Goal: Communication & Community: Answer question/provide support

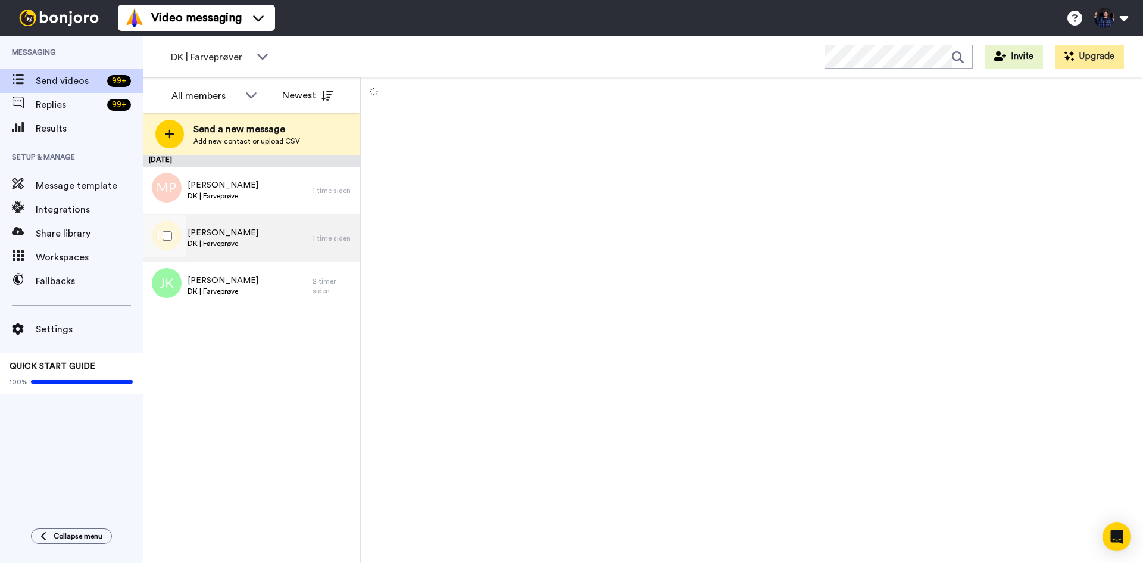
click at [277, 236] on div "Mirnes Sahinovic DK | Farveprøve" at bounding box center [228, 238] width 170 height 48
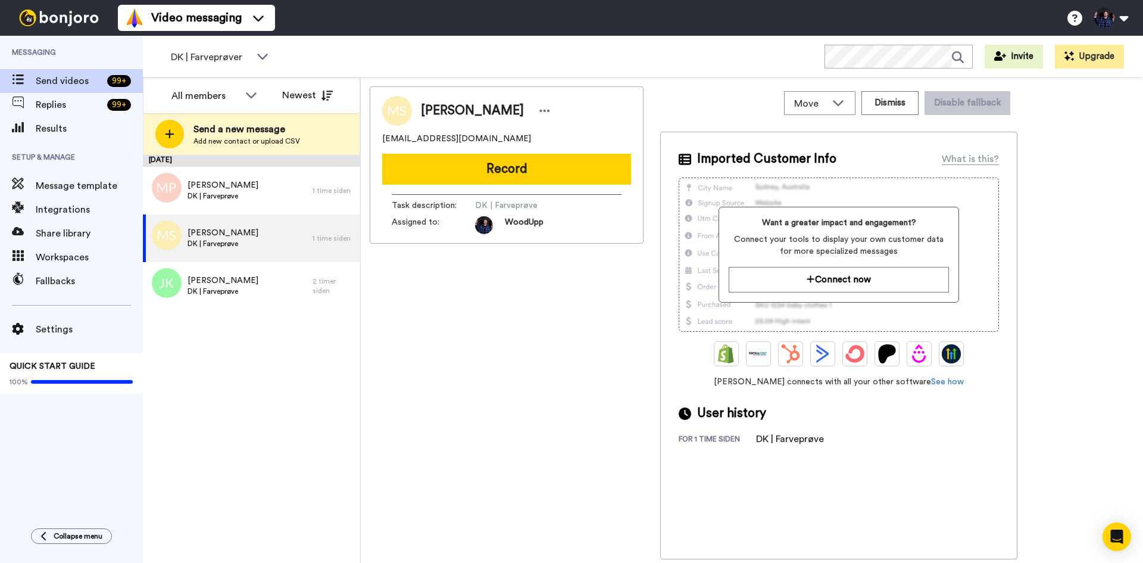
click at [487, 107] on span "Mirnes Sahinovic" at bounding box center [472, 111] width 103 height 18
click at [487, 107] on span "[PERSON_NAME]" at bounding box center [472, 111] width 103 height 18
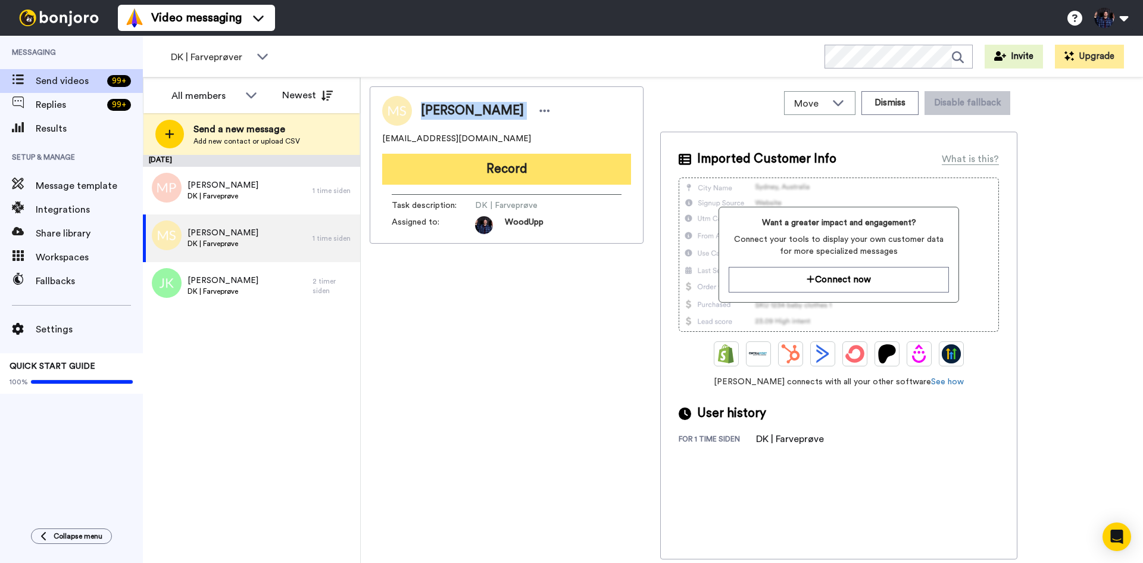
copy div "[PERSON_NAME]"
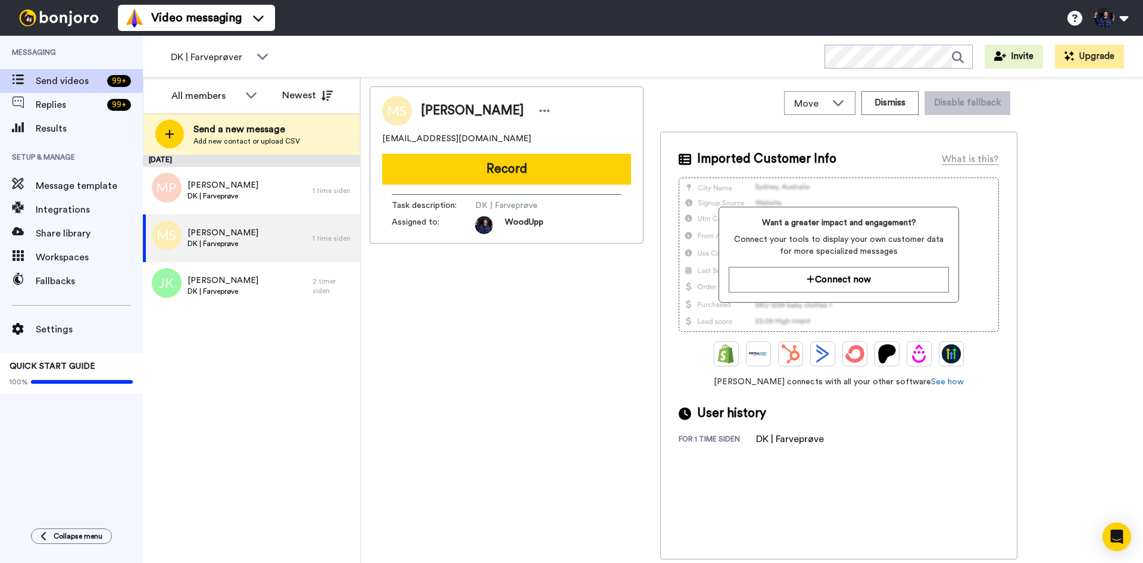
click at [1084, 279] on div "Mirnes Sahinovic mirnes0502@gmail.com Record Task description : DK | Farveprøve…" at bounding box center [752, 322] width 765 height 473
click at [1118, 174] on div "Mirnes Sahinovic mirnes0502@gmail.com Record Task description : DK | Farveprøve…" at bounding box center [752, 322] width 765 height 473
click at [244, 381] on div "September 22 Morten Poulsen DK | Farveprøve 2 timer siden Mirnes Sahinovic DK |…" at bounding box center [251, 359] width 217 height 408
click at [319, 435] on div "September 22 Morten Poulsen DK | Farveprøve 2 timer siden Mirnes Sahinovic DK |…" at bounding box center [251, 359] width 217 height 408
click at [246, 450] on div "September 22 Morten Poulsen DK | Farveprøve 2 timer siden Mirnes Sahinovic DK |…" at bounding box center [251, 359] width 217 height 408
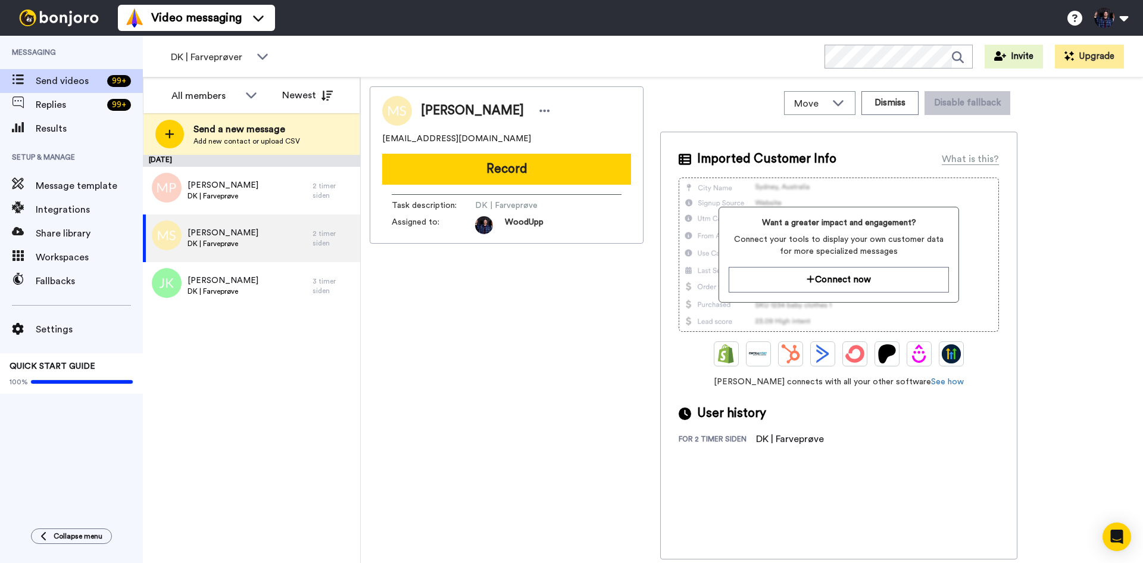
click at [294, 392] on div "September 22 Morten Poulsen DK | Farveprøve 2 timer siden Mirnes Sahinovic DK |…" at bounding box center [251, 359] width 217 height 408
click at [242, 50] on span "DK | Farveprøver" at bounding box center [211, 57] width 80 height 14
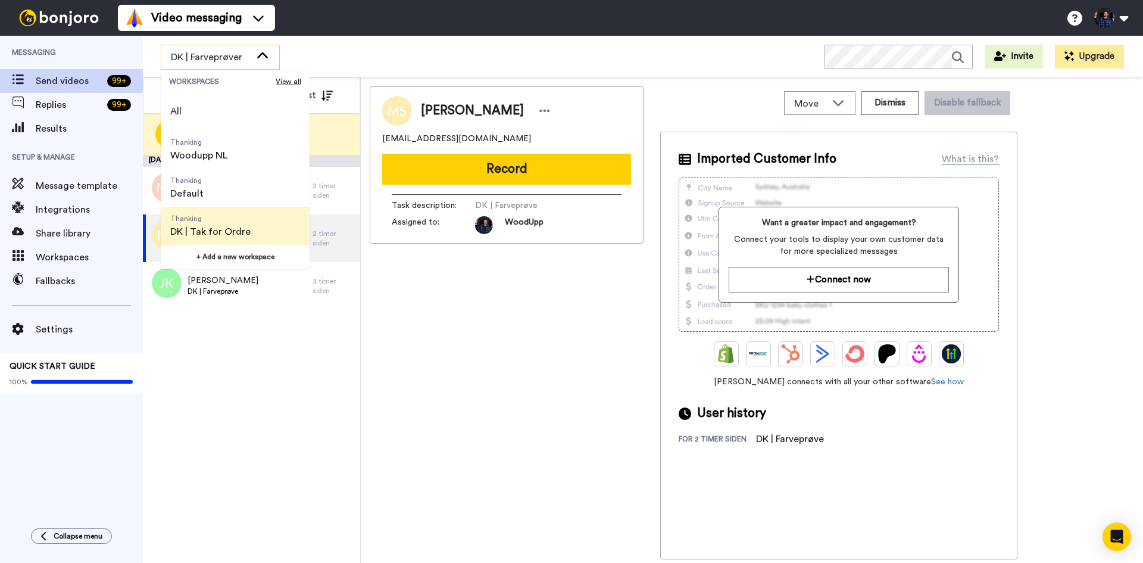
click at [239, 216] on span "Thanking" at bounding box center [210, 219] width 80 height 10
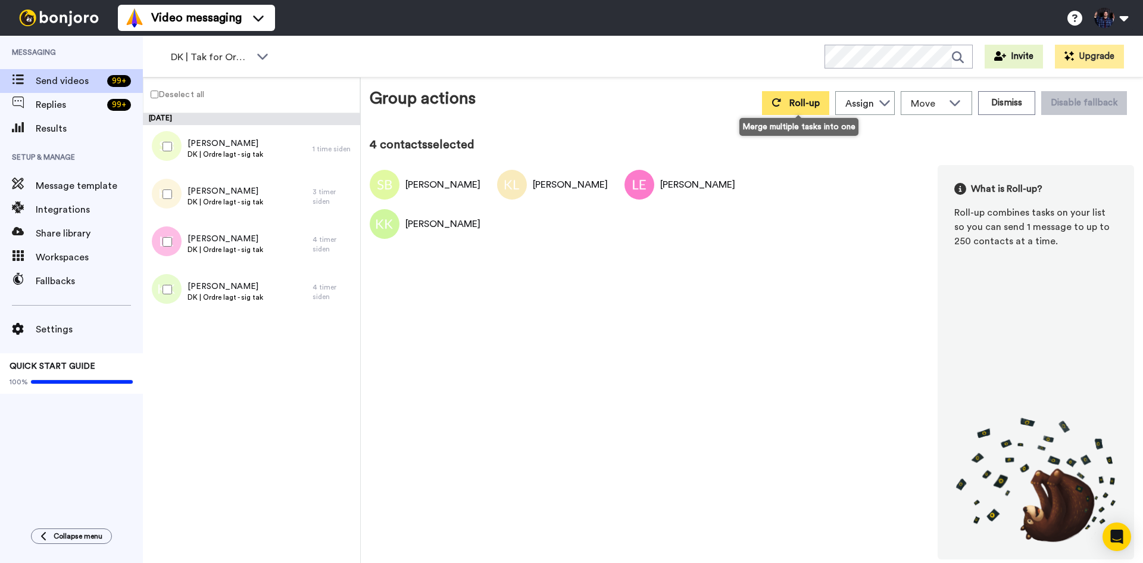
click at [797, 105] on span "Roll-up" at bounding box center [805, 103] width 30 height 10
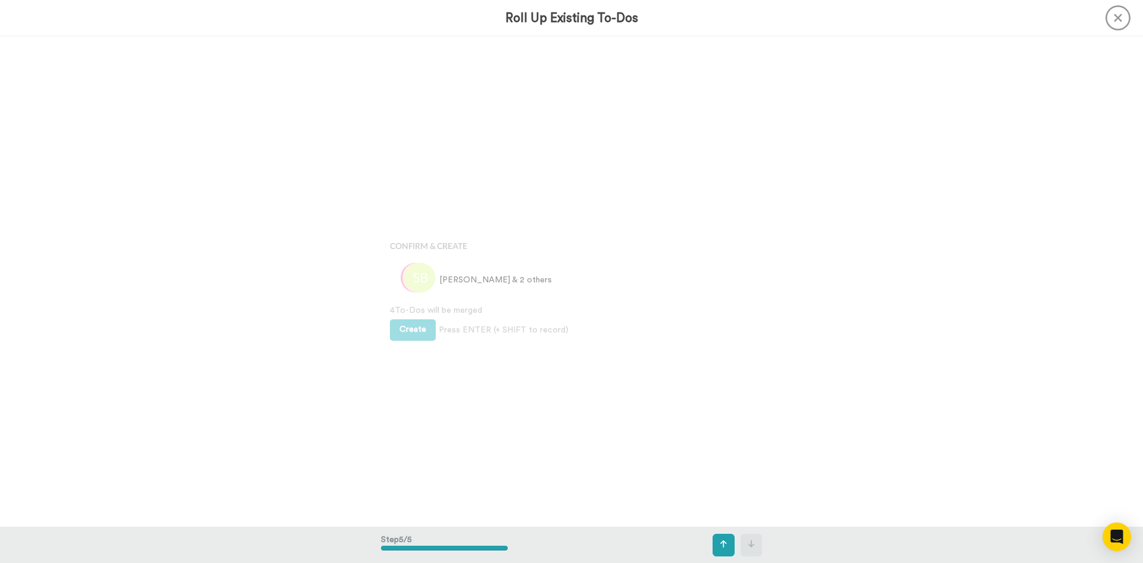
scroll to position [1961, 0]
click at [406, 313] on button "Create" at bounding box center [413, 323] width 46 height 21
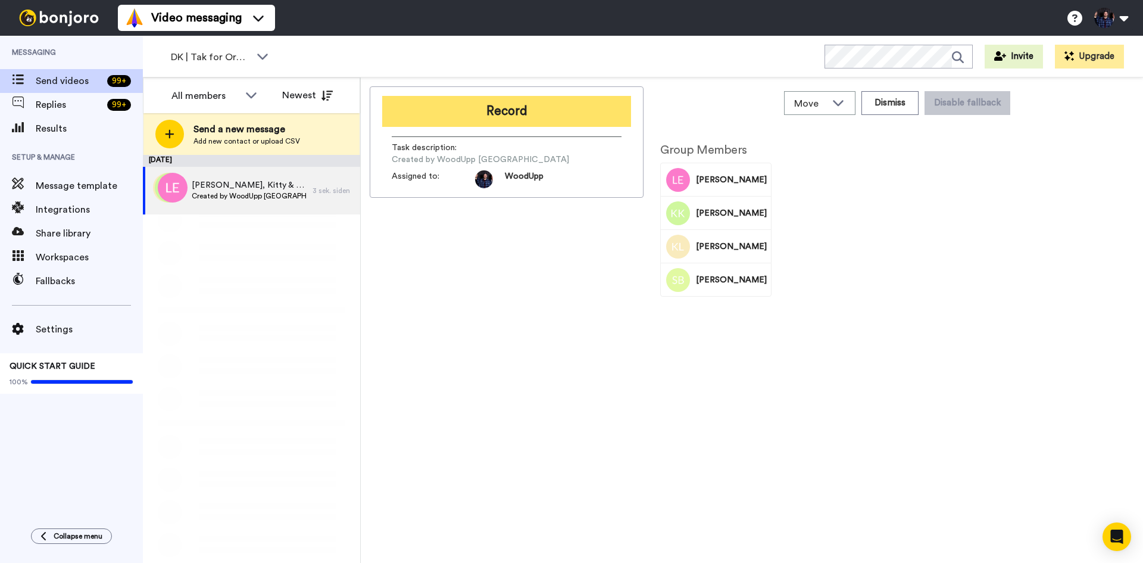
click at [587, 111] on button "Record" at bounding box center [506, 111] width 249 height 31
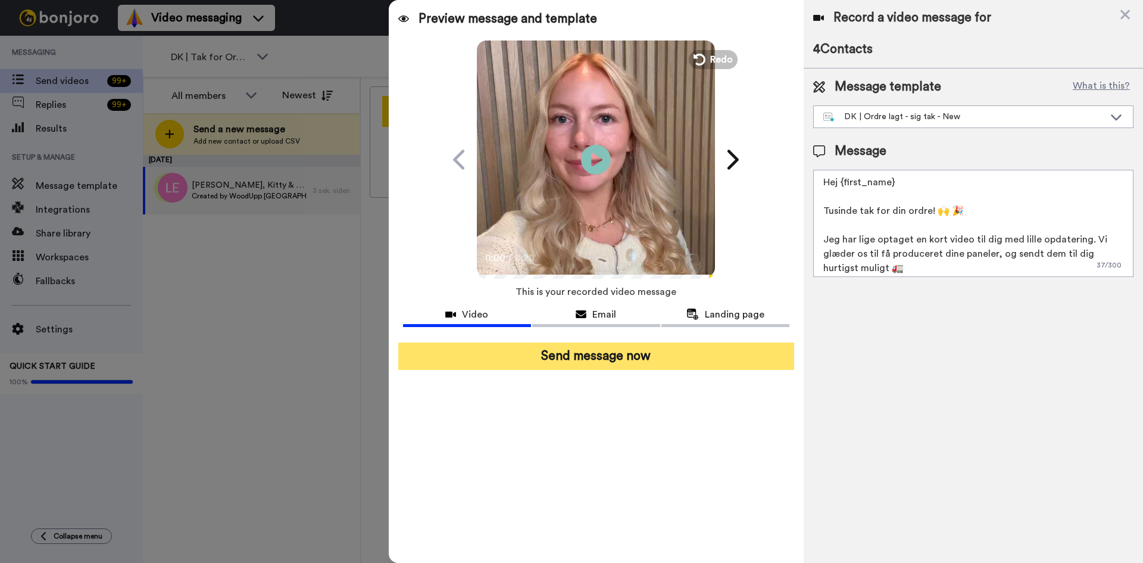
click at [663, 363] on button "Send message now" at bounding box center [596, 355] width 396 height 27
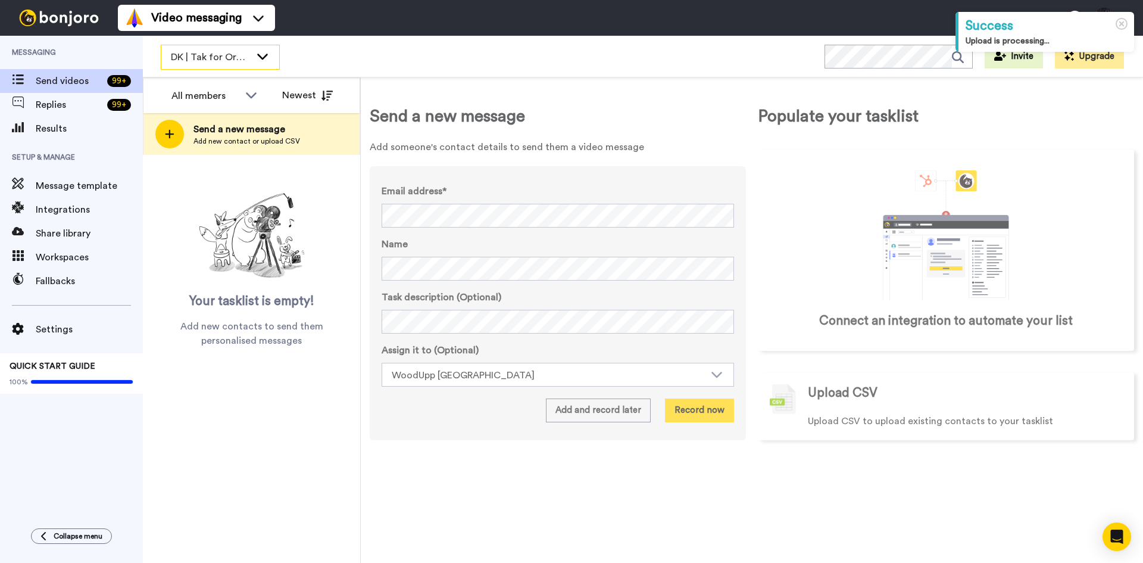
click at [220, 52] on span "DK | Tak for Ordre" at bounding box center [211, 57] width 80 height 14
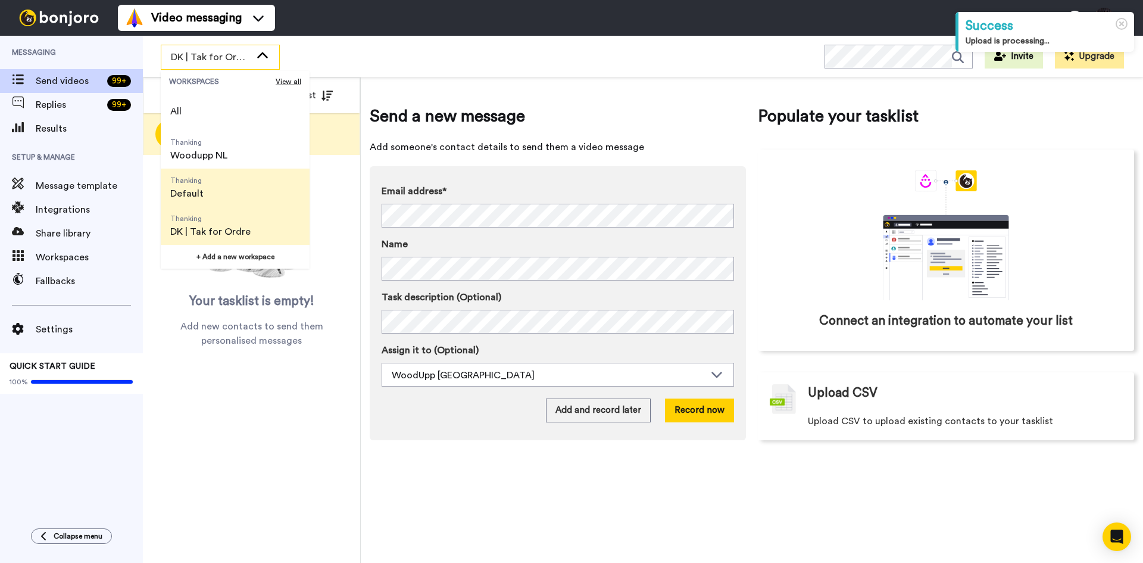
scroll to position [60, 0]
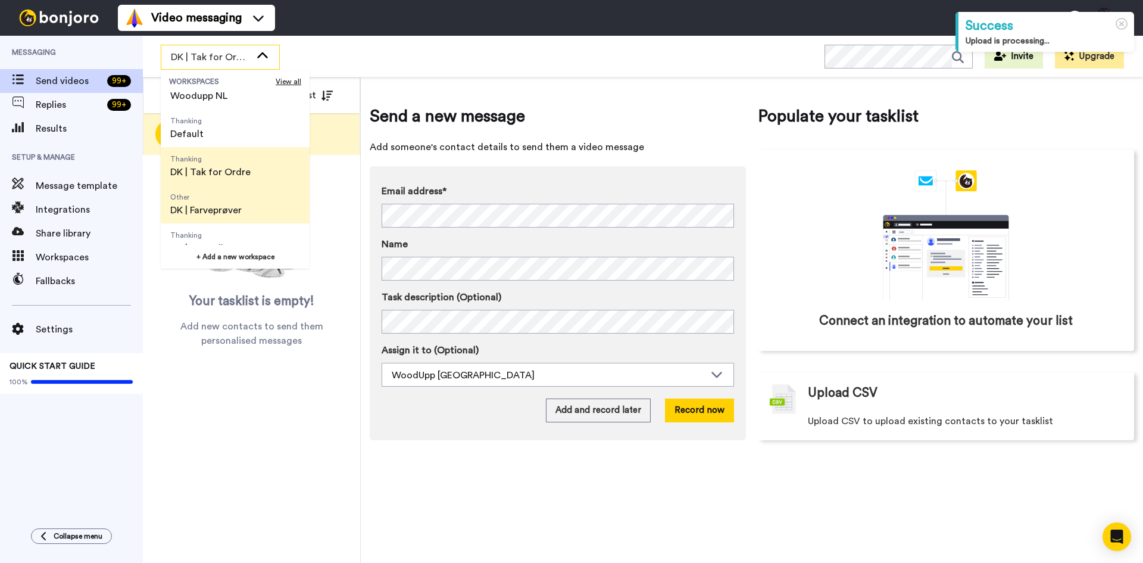
click at [233, 221] on span "Other DK | Farveprøver" at bounding box center [206, 204] width 91 height 38
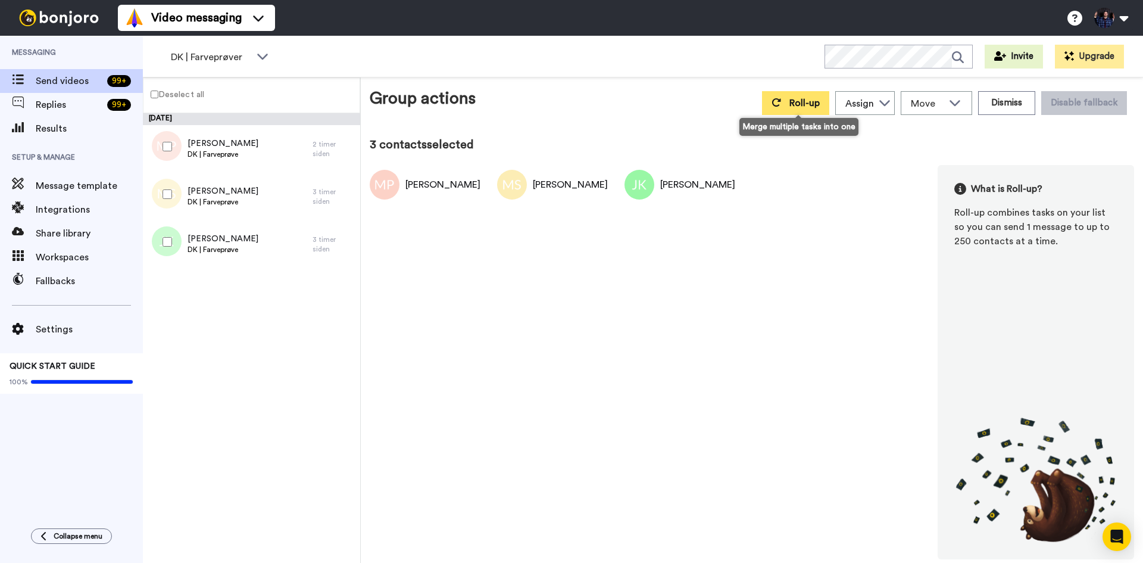
click at [811, 101] on span "Roll-up" at bounding box center [805, 103] width 30 height 10
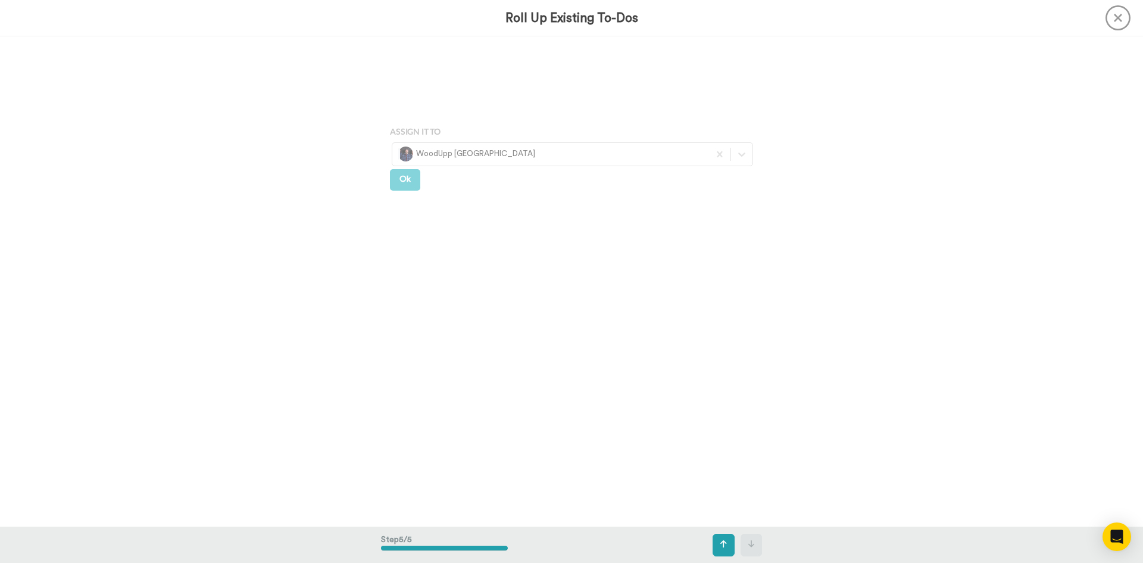
scroll to position [1961, 0]
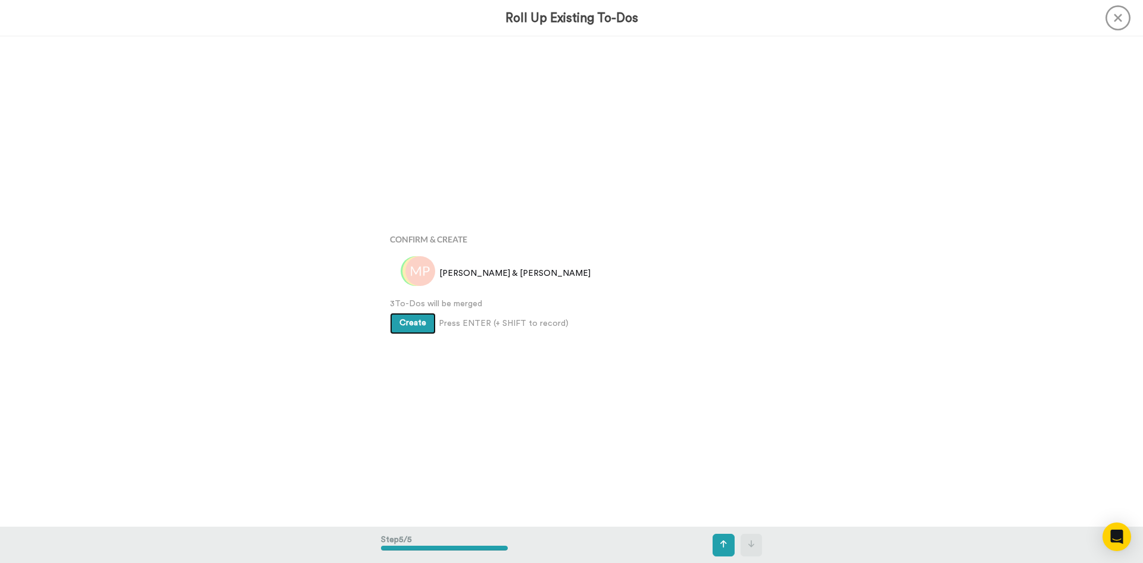
click at [404, 327] on button "Create" at bounding box center [413, 323] width 46 height 21
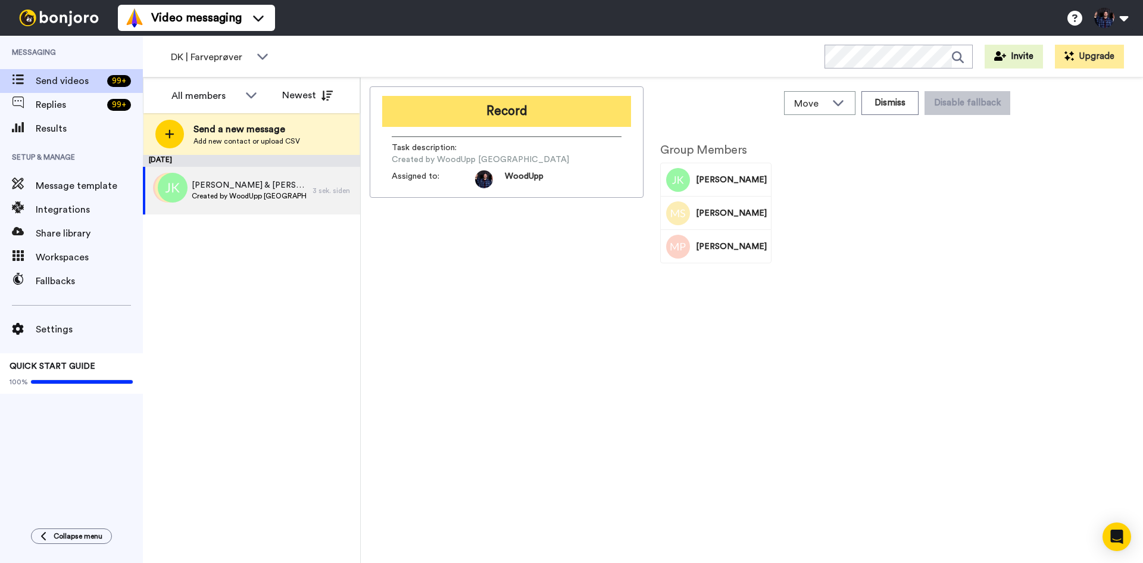
click at [537, 112] on button "Record" at bounding box center [506, 111] width 249 height 31
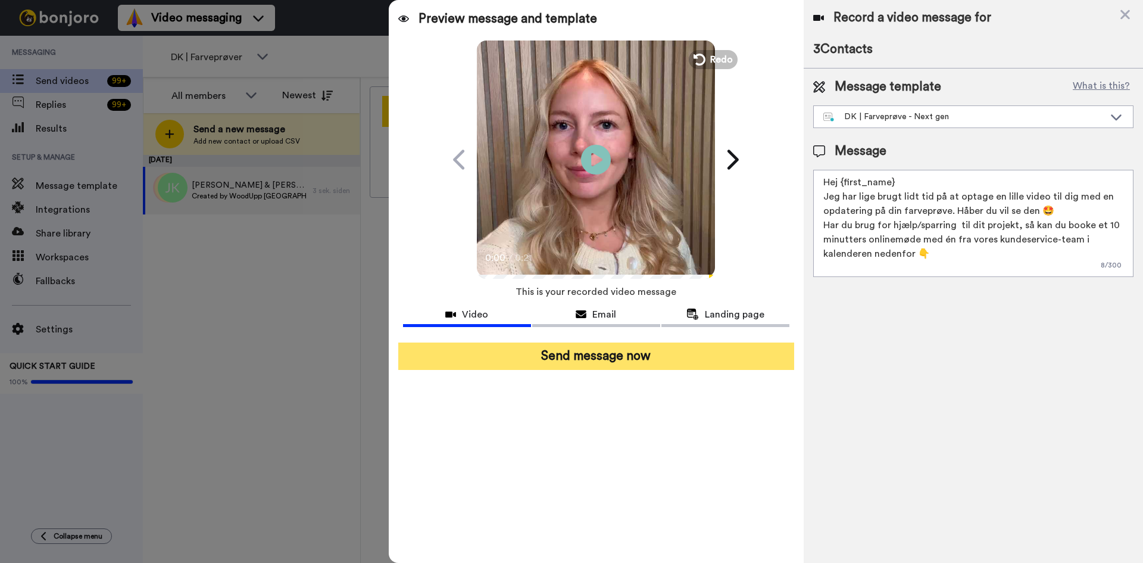
click at [599, 354] on button "Send message now" at bounding box center [596, 355] width 396 height 27
